Goal: Entertainment & Leisure: Consume media (video, audio)

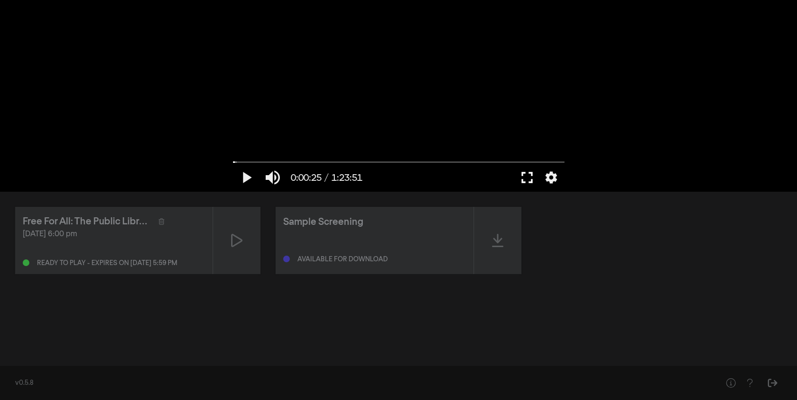
click at [523, 180] on button "fullscreen" at bounding box center [527, 177] width 27 height 28
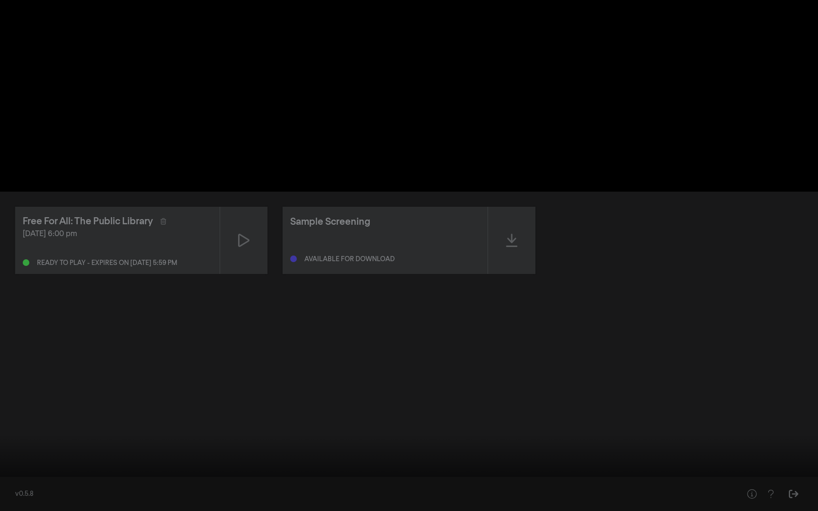
click at [18, 400] on button "play_arrow" at bounding box center [18, 497] width 27 height 28
click at [17, 400] on button "pause" at bounding box center [18, 497] width 27 height 28
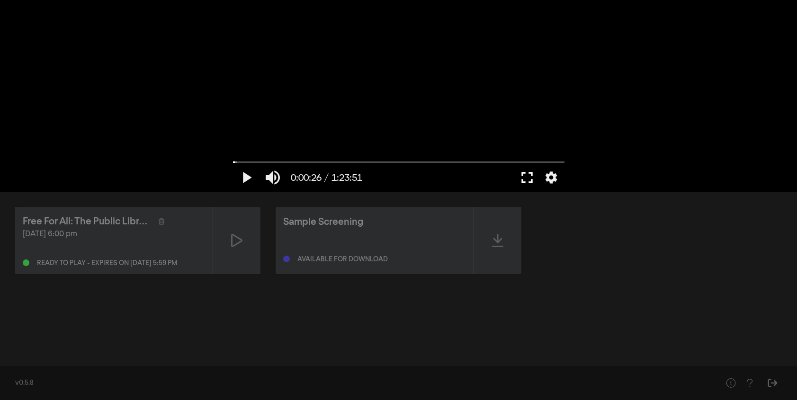
click at [523, 178] on button "fullscreen" at bounding box center [527, 177] width 27 height 28
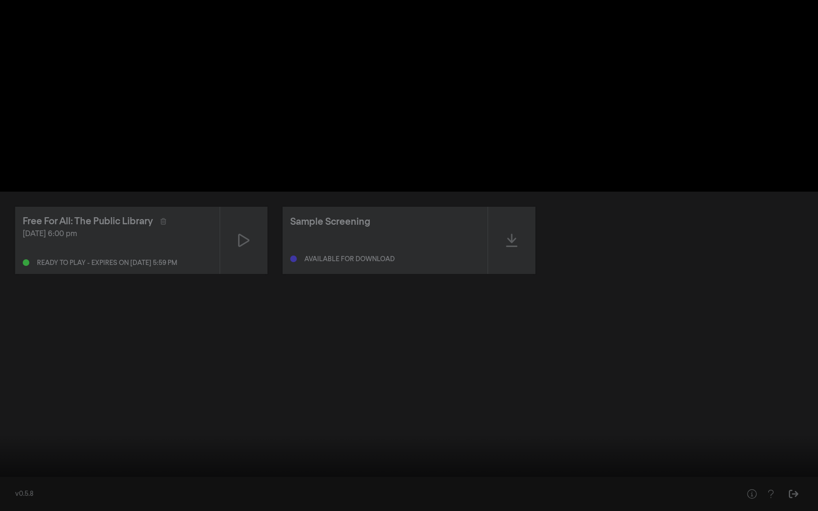
click at [18, 400] on button "play_arrow" at bounding box center [18, 497] width 27 height 28
click at [17, 400] on button "pause" at bounding box center [18, 497] width 27 height 28
drag, startPoint x: 15, startPoint y: 482, endPoint x: 5, endPoint y: 481, distance: 10.0
click at [5, 400] on input "Seek" at bounding box center [409, 482] width 809 height 6
click at [19, 400] on button "play_arrow" at bounding box center [18, 497] width 27 height 28
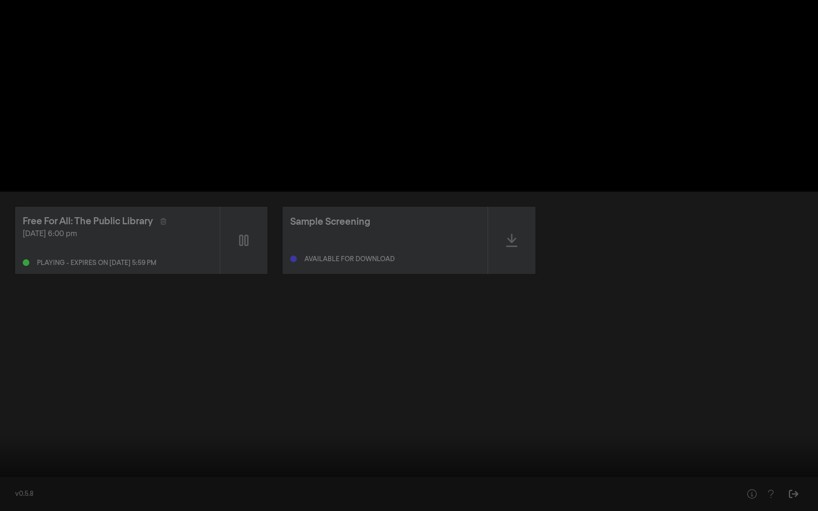
click at [18, 400] on button "pause" at bounding box center [18, 497] width 27 height 28
drag, startPoint x: 10, startPoint y: 481, endPoint x: 5, endPoint y: 480, distance: 5.4
type input "0"
click at [5, 400] on input "Seek" at bounding box center [409, 482] width 809 height 6
